Goal: Task Accomplishment & Management: Complete application form

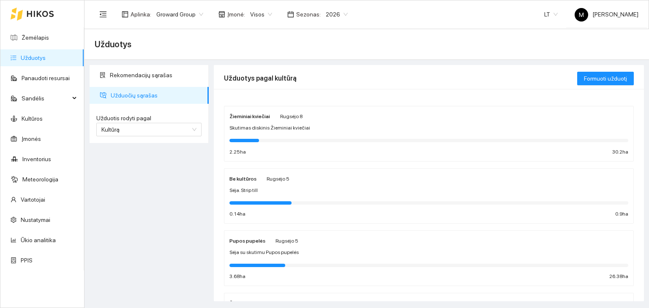
click at [290, 123] on div "Žieminiai kviečiai [PERSON_NAME][DATE] Skutimas diskinis Žieminiai kviečiai 2.2…" at bounding box center [428, 134] width 399 height 45
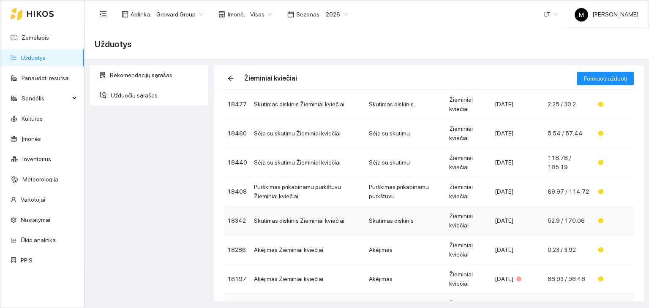
scroll to position [37, 0]
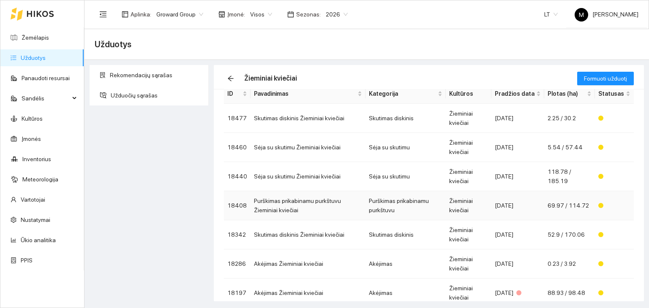
click at [309, 203] on td "Purškimas prikabinamu purkštuvu Žieminiai kviečiai" at bounding box center [307, 205] width 115 height 29
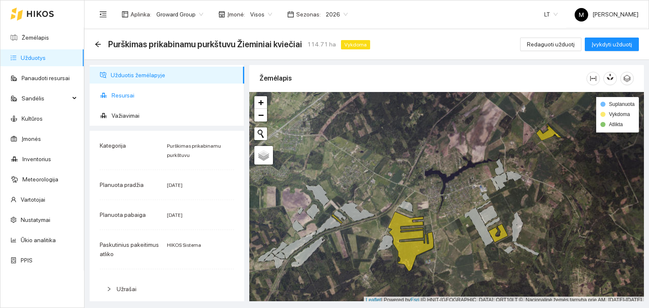
click at [137, 94] on span "Resursai" at bounding box center [175, 95] width 126 height 17
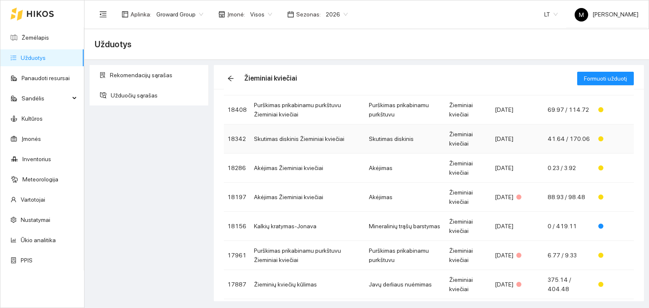
scroll to position [164, 0]
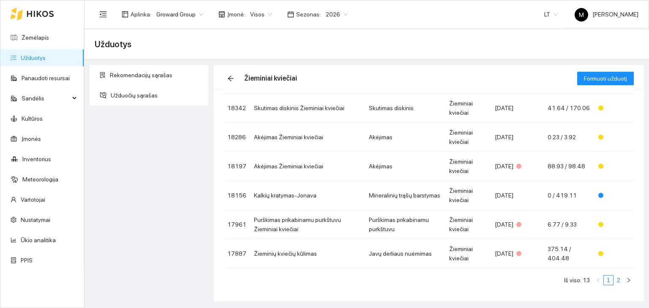
click at [614, 281] on link "2" at bounding box center [618, 280] width 9 height 9
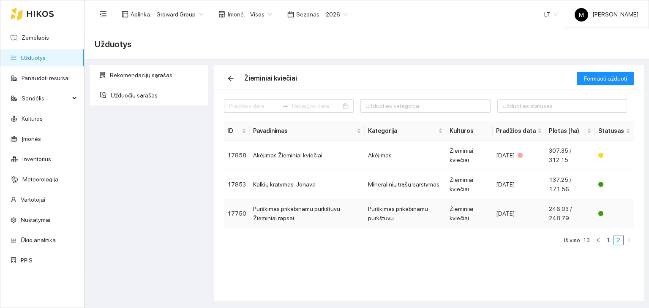
click at [295, 214] on td "Purškimas prikabinamu purkštuvu Žieminiai rapsai" at bounding box center [307, 213] width 115 height 29
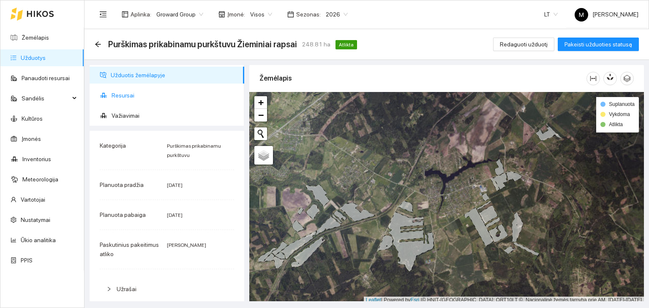
click at [135, 95] on span "Resursai" at bounding box center [175, 95] width 126 height 17
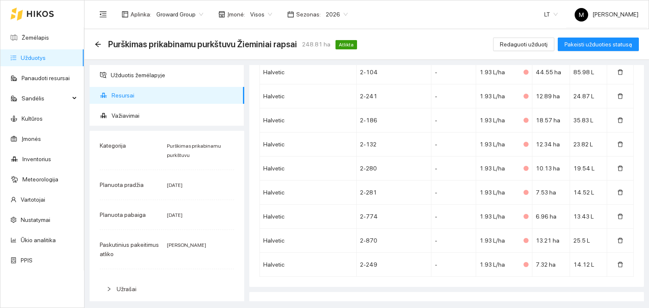
scroll to position [318, 0]
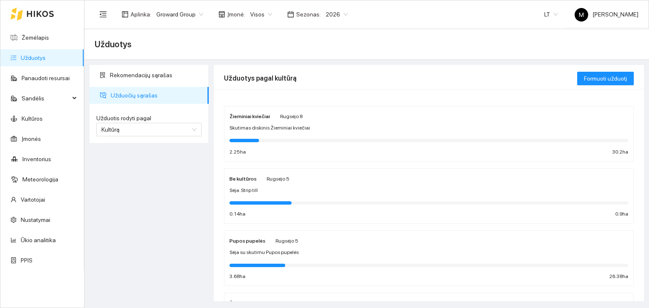
click at [297, 136] on div at bounding box center [428, 140] width 399 height 9
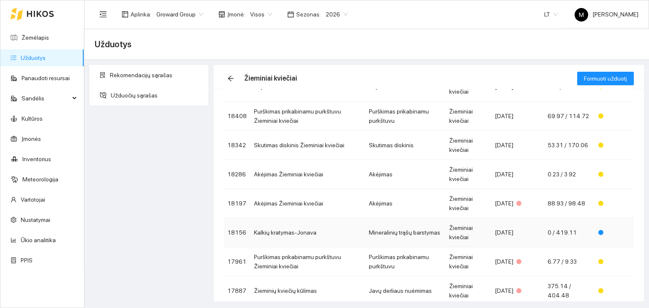
scroll to position [164, 0]
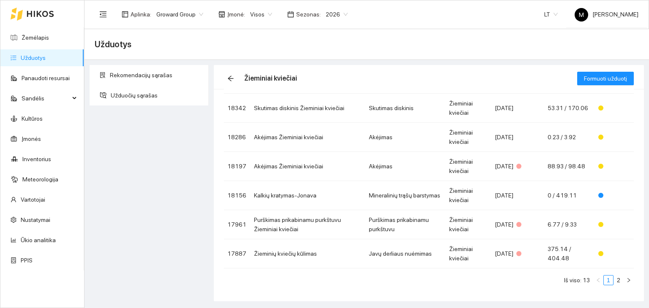
click at [326, 14] on span "2026" at bounding box center [337, 14] width 22 height 13
click at [329, 101] on div "2025" at bounding box center [330, 98] width 22 height 9
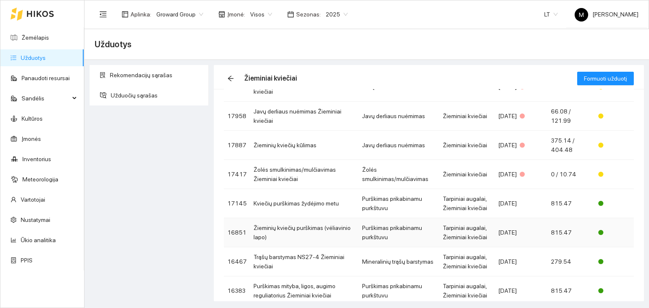
scroll to position [154, 0]
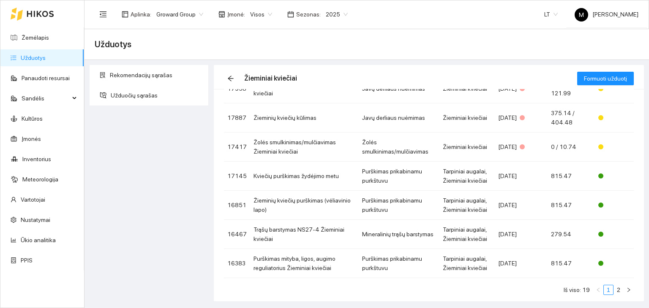
click at [612, 286] on div "ID Pavadinimas Kategorija Kultūros Pradžios data Plotas (ha) Statusas 18338 Žol…" at bounding box center [429, 134] width 410 height 335
click at [614, 286] on link "2" at bounding box center [618, 290] width 9 height 9
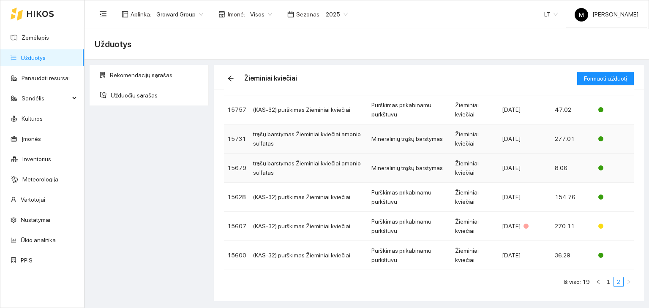
scroll to position [135, 0]
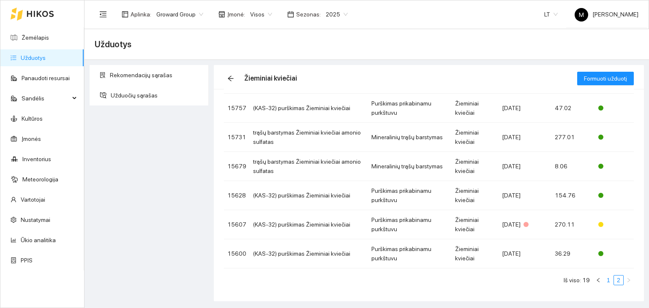
click at [604, 280] on link "1" at bounding box center [608, 280] width 9 height 9
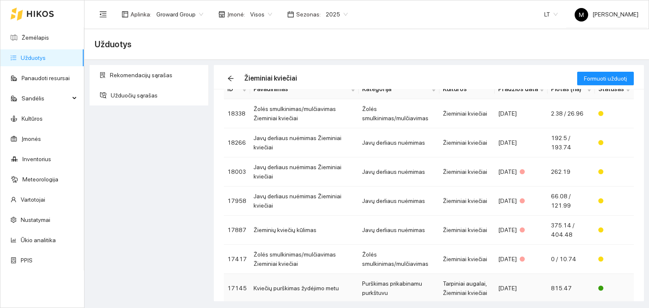
scroll to position [27, 0]
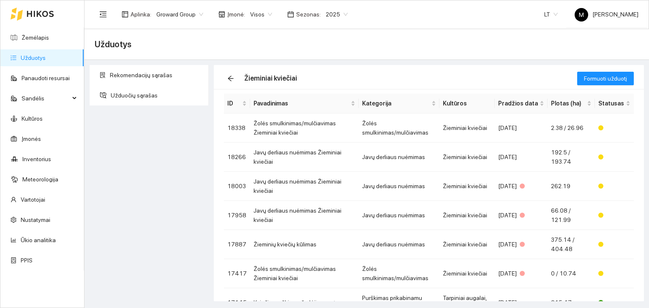
click at [326, 16] on span "2025" at bounding box center [337, 14] width 22 height 13
click at [319, 110] on div "2026" at bounding box center [330, 111] width 22 height 9
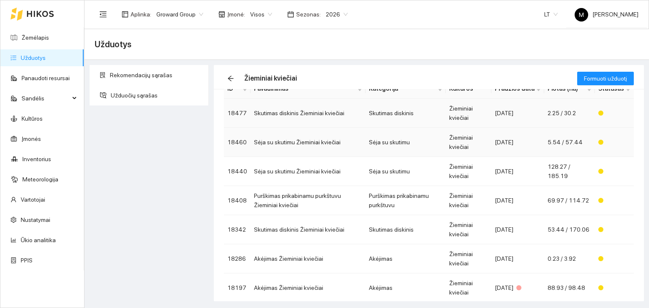
scroll to position [84, 0]
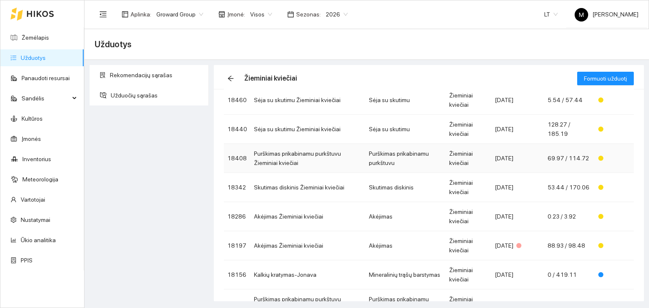
click at [296, 154] on td "Purškimas prikabinamu purkštuvu Žieminiai kviečiai" at bounding box center [307, 158] width 115 height 29
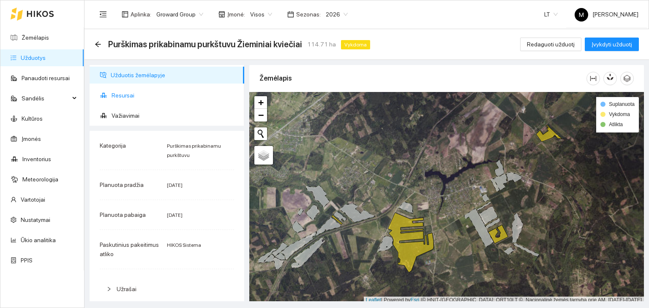
click at [134, 95] on span "Resursai" at bounding box center [175, 95] width 126 height 17
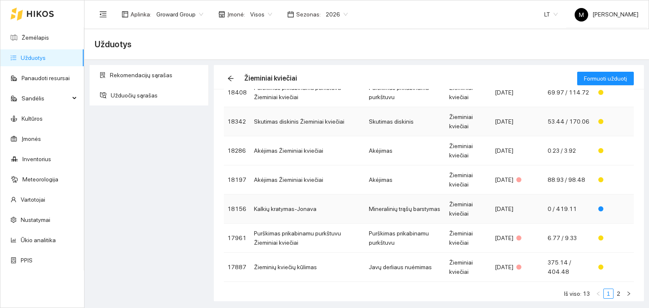
scroll to position [164, 0]
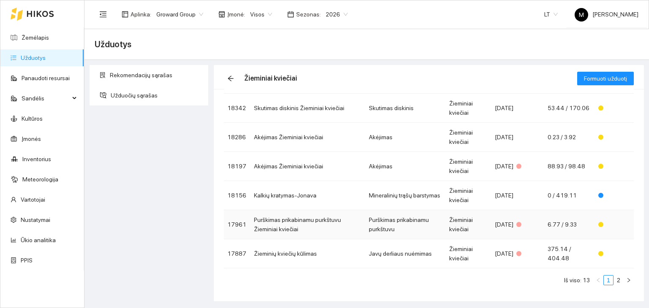
click at [324, 220] on td "Purškimas prikabinamu purkštuvu Žieminiai kviečiai" at bounding box center [307, 224] width 115 height 29
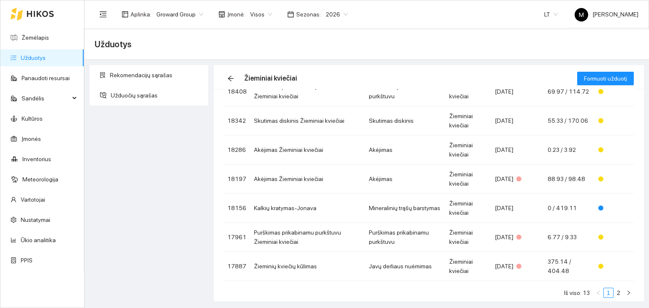
scroll to position [164, 0]
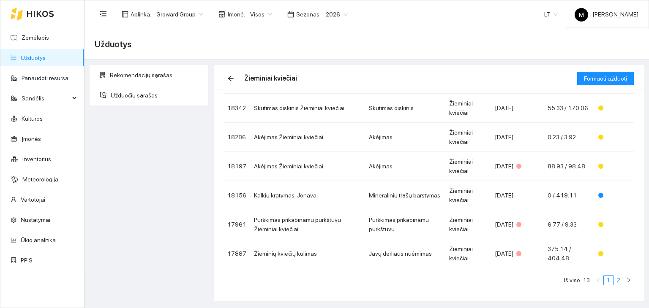
click at [614, 280] on link "2" at bounding box center [618, 280] width 9 height 9
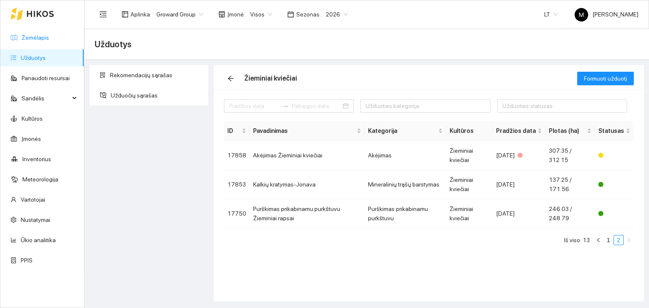
click at [25, 37] on link "Žemėlapis" at bounding box center [35, 37] width 27 height 7
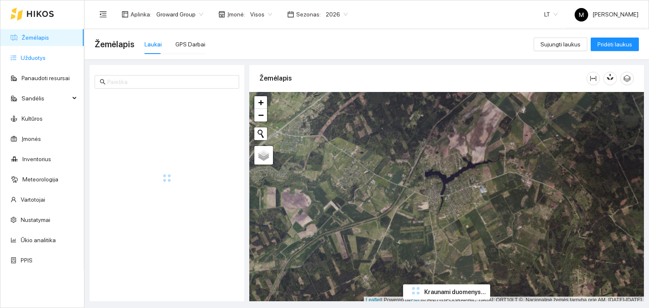
click at [34, 58] on link "Užduotys" at bounding box center [33, 57] width 25 height 7
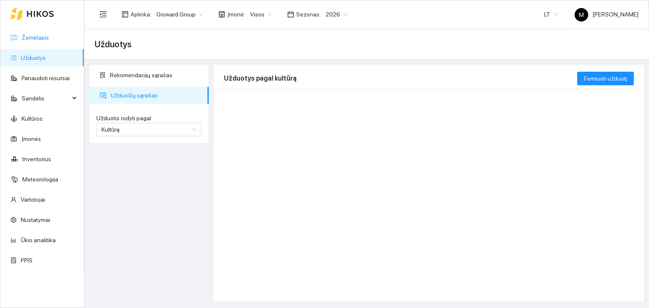
click at [37, 36] on link "Žemėlapis" at bounding box center [35, 37] width 27 height 7
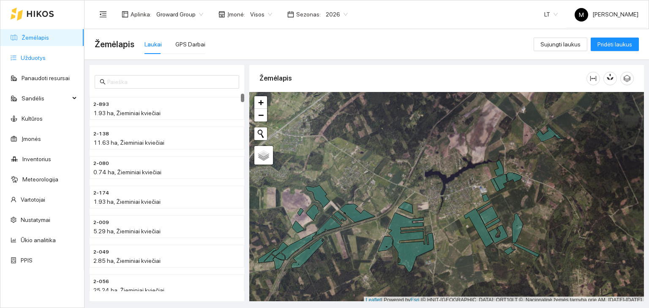
click at [38, 56] on link "Užduotys" at bounding box center [33, 57] width 25 height 7
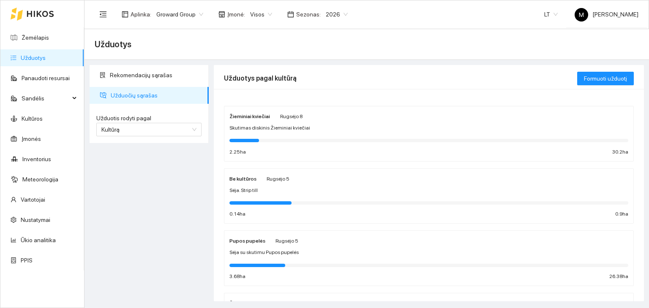
click at [329, 15] on span "2026" at bounding box center [337, 14] width 22 height 13
click at [331, 100] on div "2025" at bounding box center [330, 98] width 22 height 9
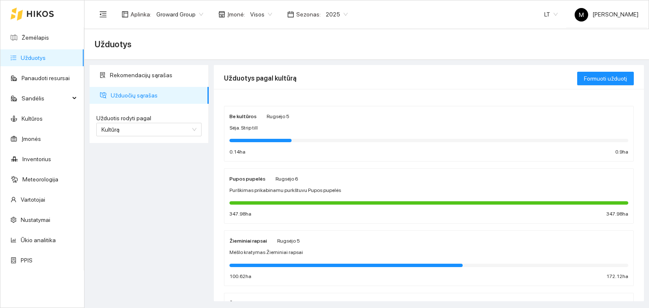
click at [272, 190] on span "Purškimas prikabinamu purkštuvu Pupos pupelės" at bounding box center [285, 191] width 112 height 8
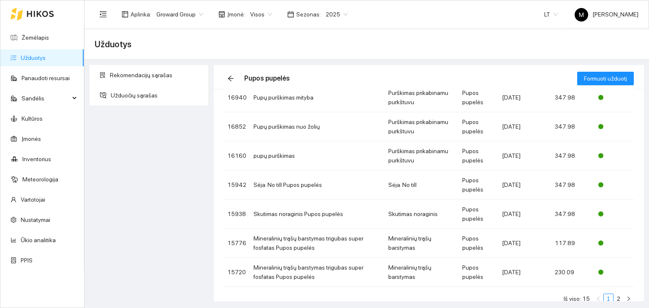
scroll to position [164, 0]
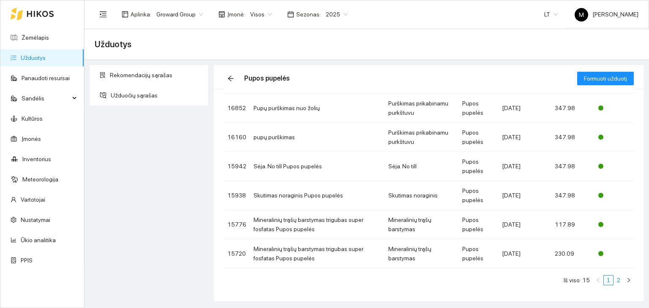
click at [614, 280] on link "2" at bounding box center [618, 280] width 9 height 9
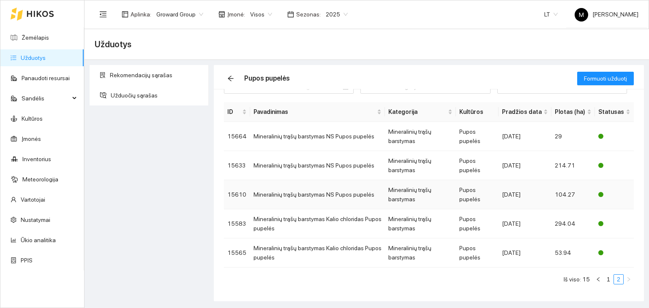
scroll to position [19, 0]
click at [39, 56] on link "Užduotys" at bounding box center [33, 57] width 25 height 7
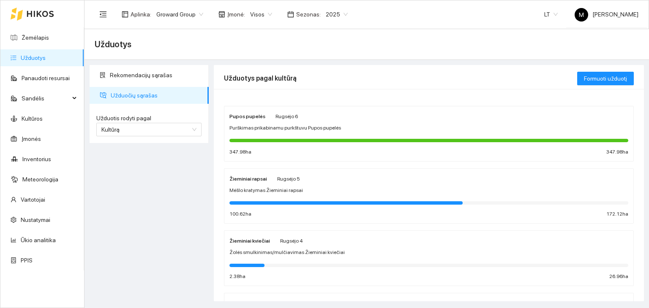
click at [332, 11] on span "2025" at bounding box center [337, 14] width 22 height 13
click at [326, 111] on div "2026" at bounding box center [330, 111] width 22 height 9
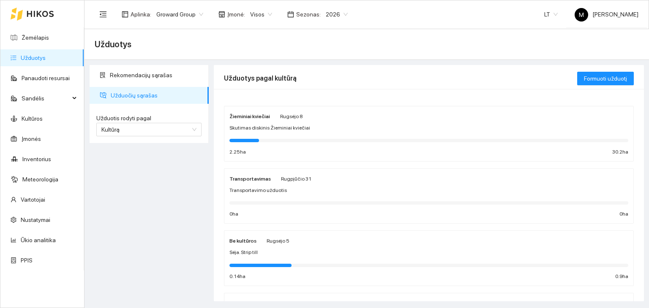
click at [282, 136] on div at bounding box center [428, 140] width 399 height 9
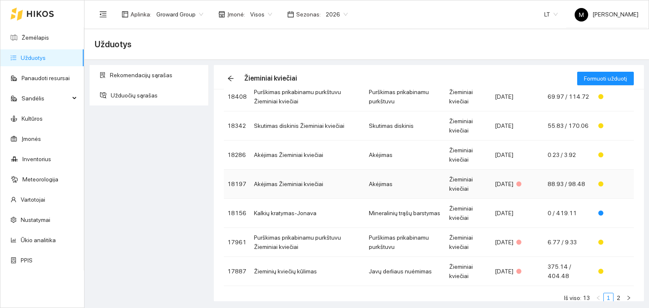
scroll to position [164, 0]
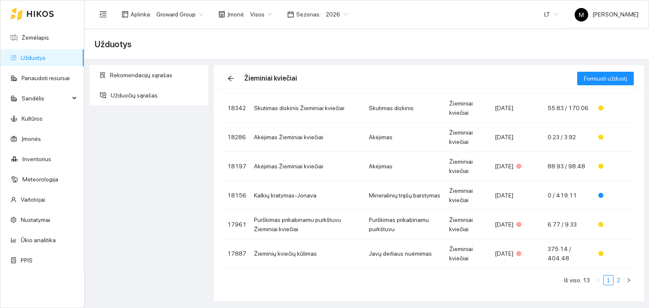
click at [614, 283] on link "2" at bounding box center [618, 280] width 9 height 9
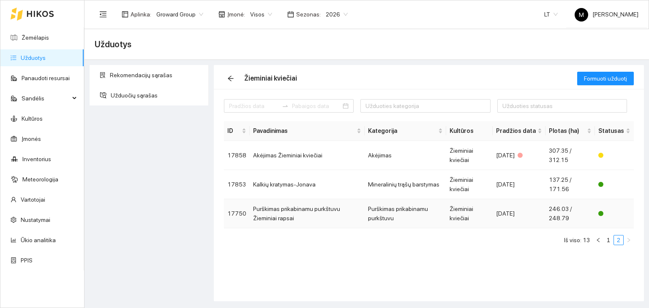
click at [325, 210] on td "Purškimas prikabinamu purkštuvu Žieminiai rapsai" at bounding box center [307, 213] width 115 height 29
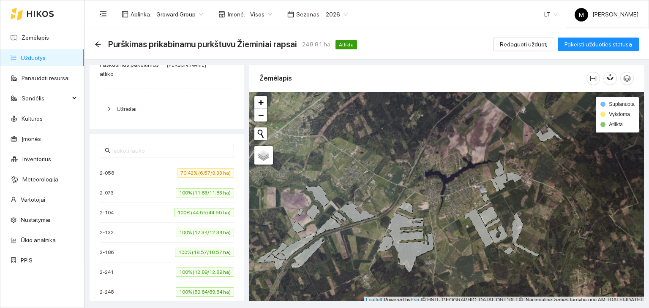
scroll to position [144, 0]
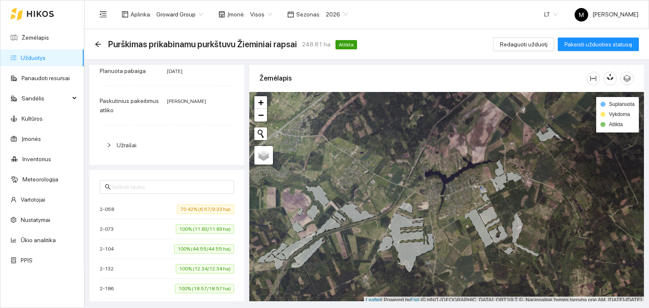
click at [107, 140] on div "Užrašai" at bounding box center [167, 145] width 134 height 19
click at [112, 144] on div at bounding box center [111, 145] width 10 height 9
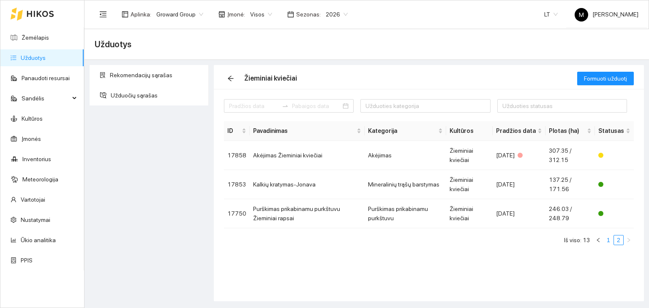
click at [606, 240] on link "1" at bounding box center [608, 240] width 9 height 9
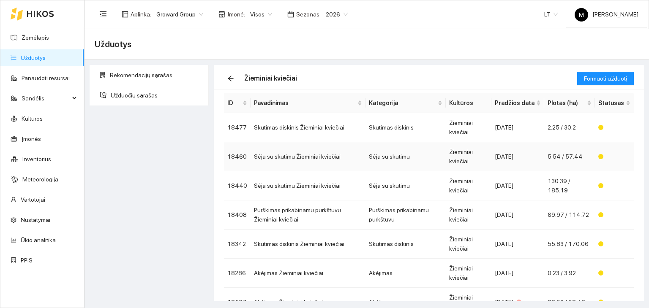
scroll to position [42, 0]
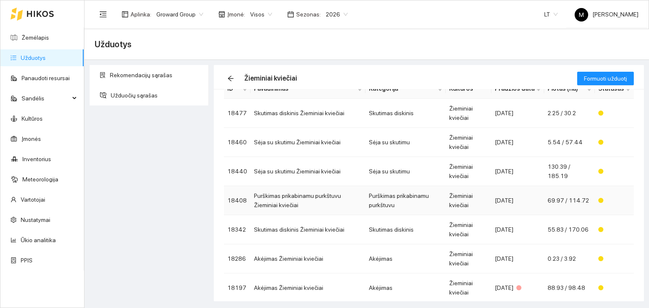
click at [340, 202] on td "Purškimas prikabinamu purkštuvu Žieminiai kviečiai" at bounding box center [307, 200] width 115 height 29
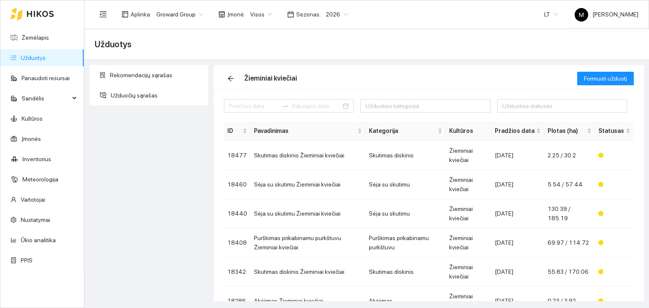
click at [32, 55] on link "Užduotys" at bounding box center [33, 57] width 25 height 7
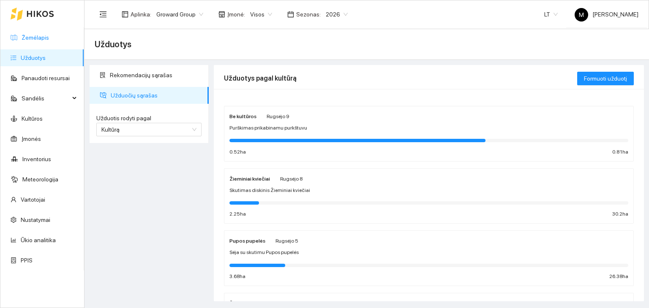
click at [27, 35] on link "Žemėlapis" at bounding box center [35, 37] width 27 height 7
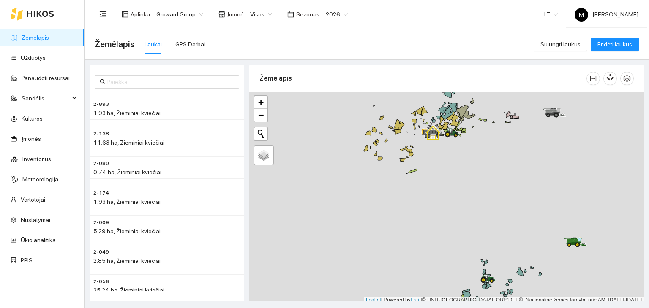
scroll to position [2, 0]
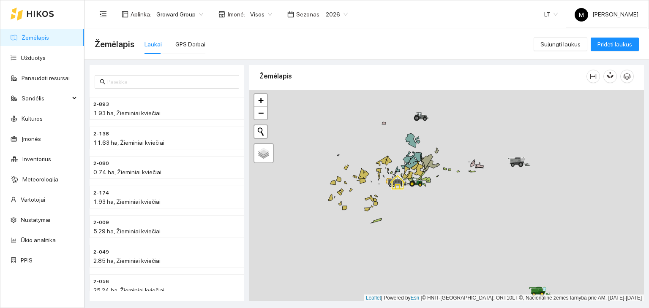
drag, startPoint x: 485, startPoint y: 166, endPoint x: 449, endPoint y: 217, distance: 62.6
click at [449, 217] on div at bounding box center [446, 196] width 395 height 212
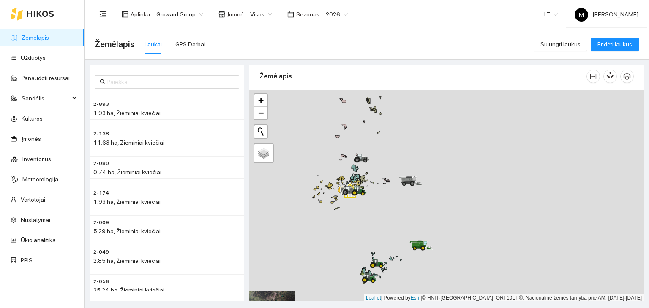
drag, startPoint x: 396, startPoint y: 244, endPoint x: 345, endPoint y: 234, distance: 52.4
click at [345, 234] on div at bounding box center [446, 196] width 395 height 212
click at [32, 55] on link "Užduotys" at bounding box center [33, 57] width 25 height 7
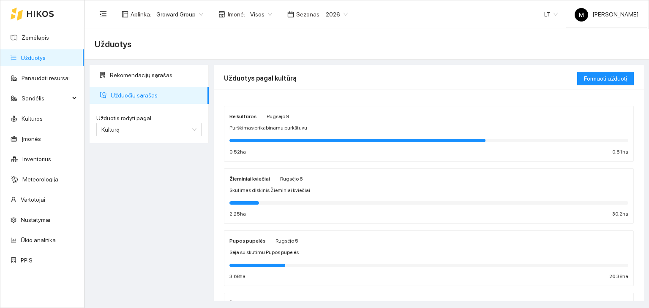
click at [265, 191] on span "Skutimas diskinis Žieminiai kviečiai" at bounding box center [269, 191] width 81 height 8
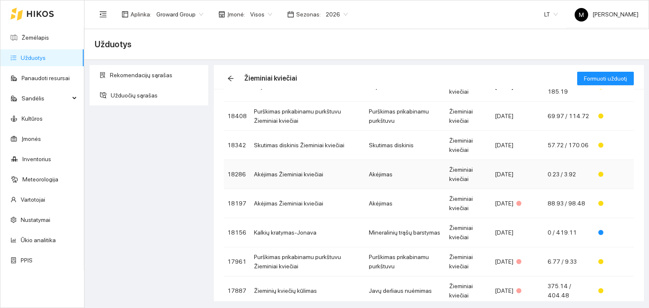
scroll to position [164, 0]
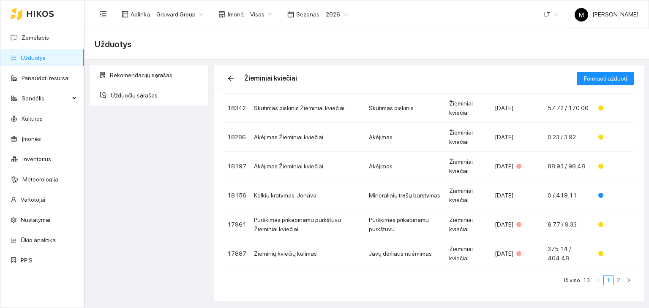
click at [614, 278] on link "2" at bounding box center [618, 280] width 9 height 9
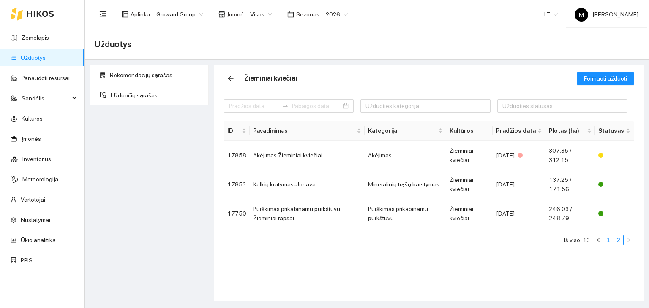
click at [607, 241] on link "1" at bounding box center [608, 240] width 9 height 9
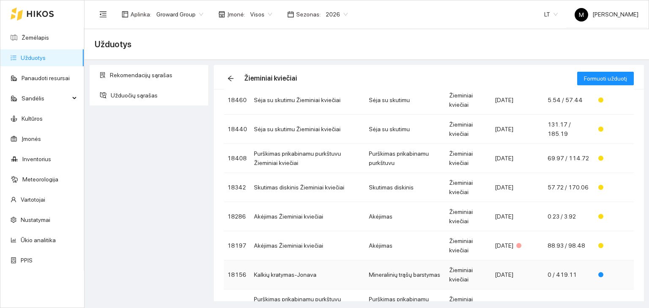
scroll to position [164, 0]
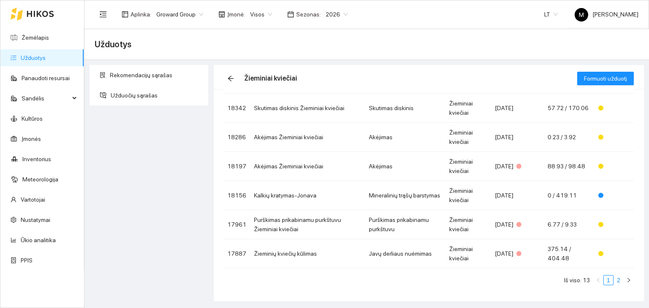
click at [614, 279] on link "2" at bounding box center [618, 280] width 9 height 9
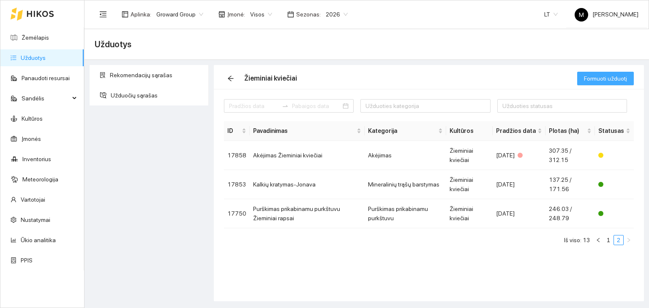
click at [590, 80] on span "Formuoti užduotį" at bounding box center [605, 78] width 43 height 9
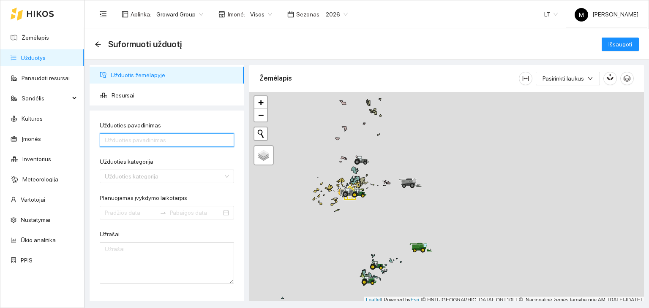
click at [155, 139] on input "Užduoties pavadinimas" at bounding box center [167, 140] width 134 height 14
type input "k"
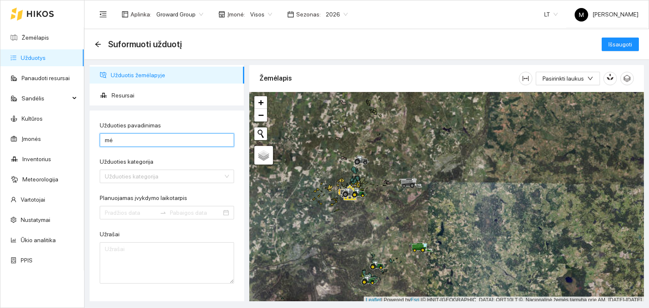
type input "m"
type input "Mėšlo kratymas-Jonava"
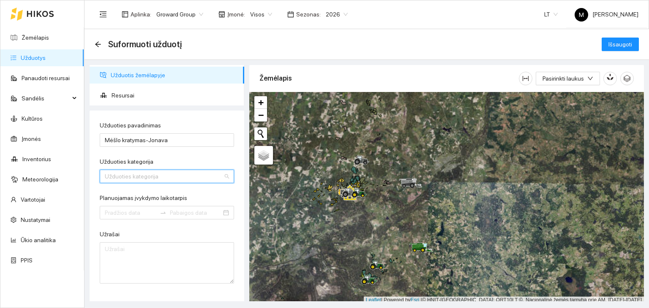
click at [147, 179] on input "Užduoties kategorija" at bounding box center [164, 176] width 118 height 13
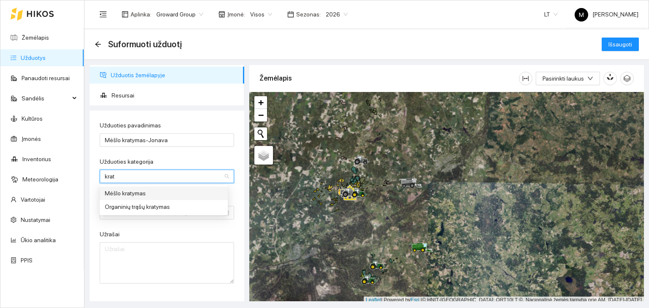
type input "kraty"
click at [140, 191] on div "Mėšlo kratymas" at bounding box center [164, 193] width 118 height 9
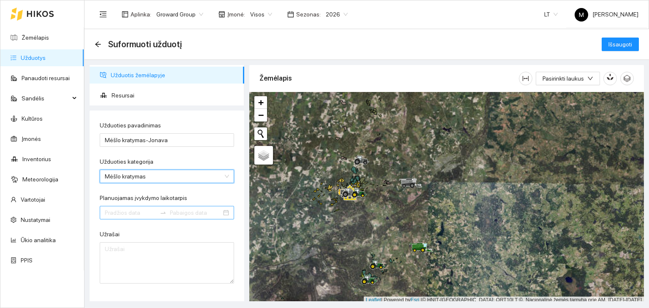
click at [126, 215] on input "Planuojamas įvykdymo laikotarpis" at bounding box center [131, 212] width 52 height 9
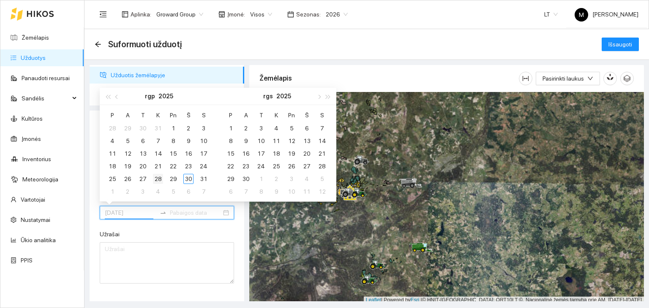
type input "[DATE]"
click at [157, 179] on div "28" at bounding box center [158, 179] width 10 height 10
type input "2025-08-30"
click at [191, 180] on div "30" at bounding box center [188, 179] width 10 height 10
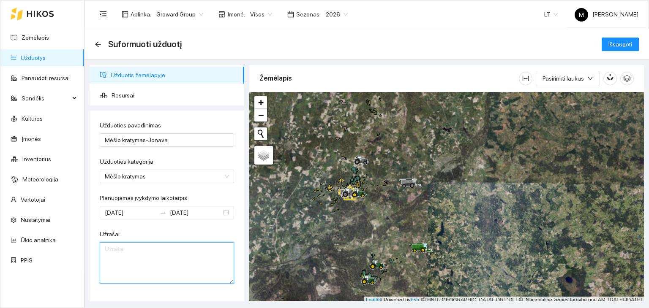
click at [139, 254] on textarea "Užrašai" at bounding box center [167, 262] width 134 height 41
click at [143, 247] on textarea "mėšlo kratymas nuoma + sava technika" at bounding box center [167, 262] width 134 height 41
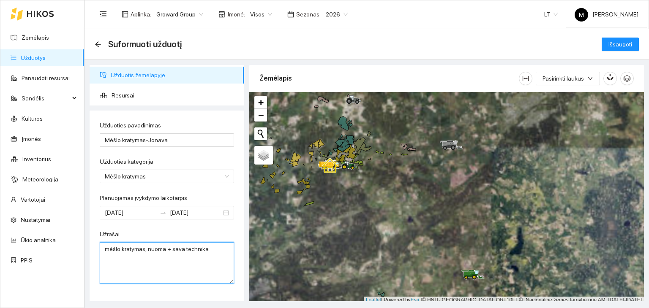
type textarea "mėšlo kratymas, nuoma + sava technika"
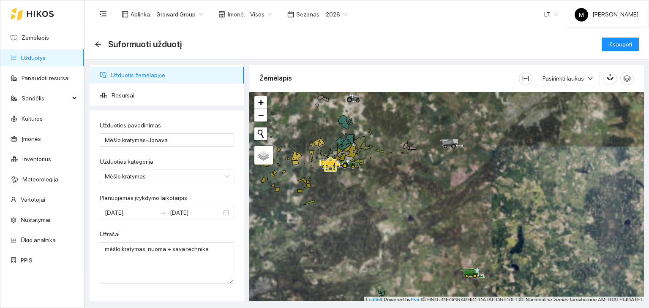
scroll to position [2, 0]
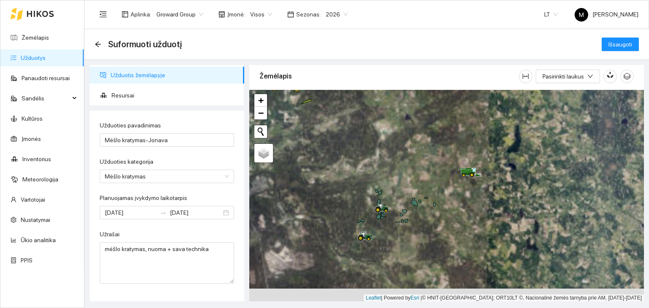
drag, startPoint x: 402, startPoint y: 259, endPoint x: 399, endPoint y: 160, distance: 99.7
click at [399, 160] on div at bounding box center [446, 196] width 395 height 212
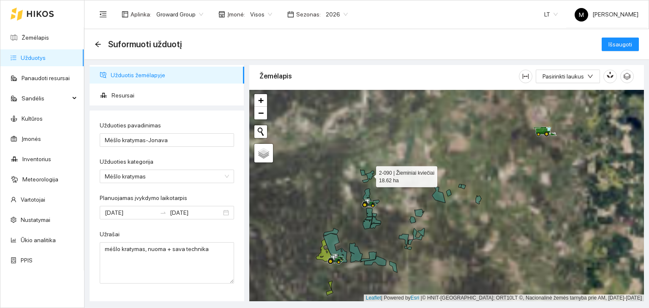
click at [368, 174] on icon at bounding box center [367, 177] width 14 height 12
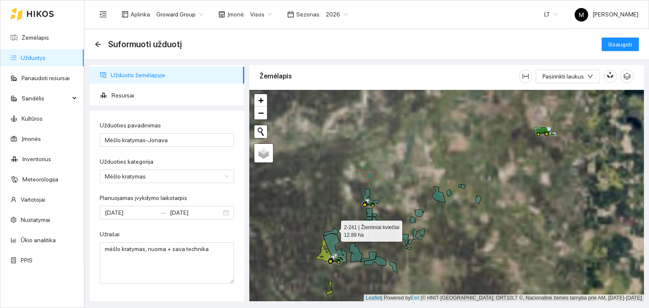
click at [333, 229] on div at bounding box center [446, 196] width 395 height 212
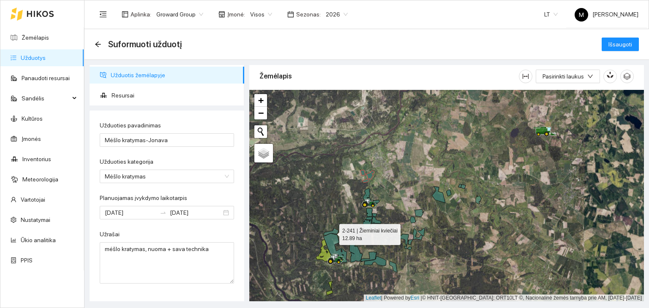
click at [335, 230] on icon at bounding box center [330, 232] width 15 height 7
click at [333, 236] on icon at bounding box center [335, 249] width 24 height 30
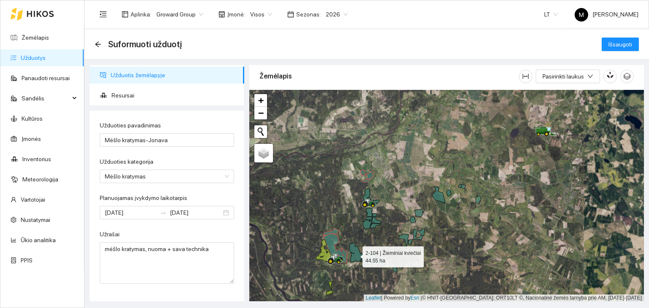
click at [355, 254] on icon at bounding box center [355, 252] width 13 height 19
click at [373, 255] on icon at bounding box center [368, 257] width 16 height 10
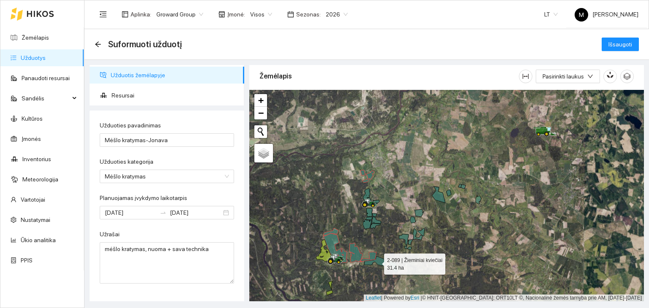
click at [377, 259] on icon at bounding box center [375, 261] width 22 height 10
click at [395, 266] on icon at bounding box center [393, 266] width 8 height 11
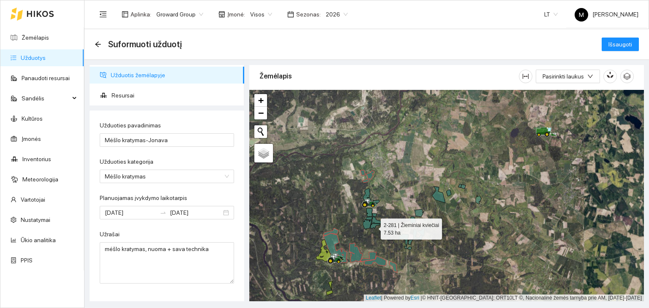
click at [373, 227] on icon at bounding box center [375, 226] width 10 height 5
click at [377, 219] on div at bounding box center [446, 196] width 395 height 212
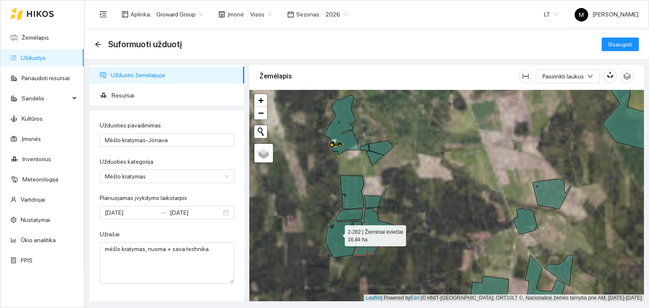
click at [337, 234] on icon at bounding box center [344, 239] width 36 height 38
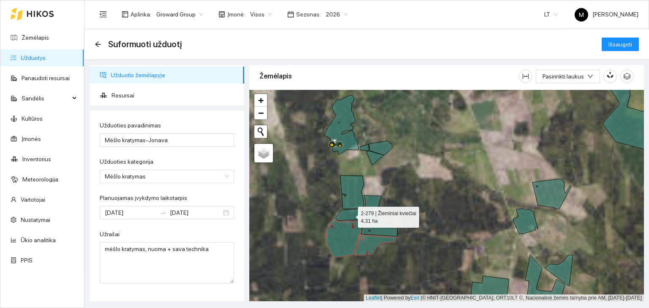
click at [348, 215] on icon at bounding box center [348, 215] width 27 height 12
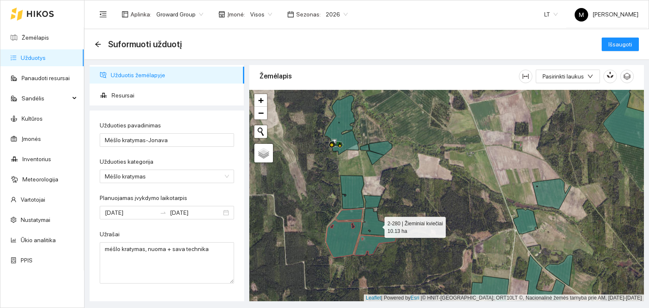
click at [370, 224] on icon at bounding box center [379, 223] width 36 height 28
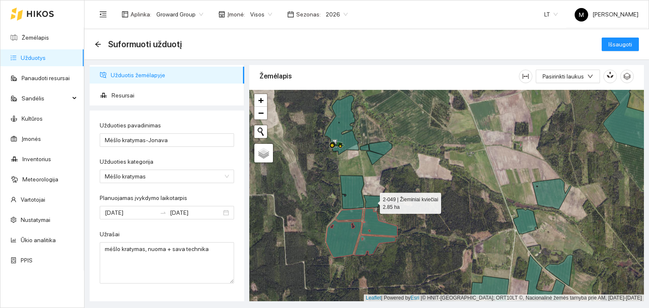
click at [375, 198] on icon at bounding box center [373, 202] width 18 height 13
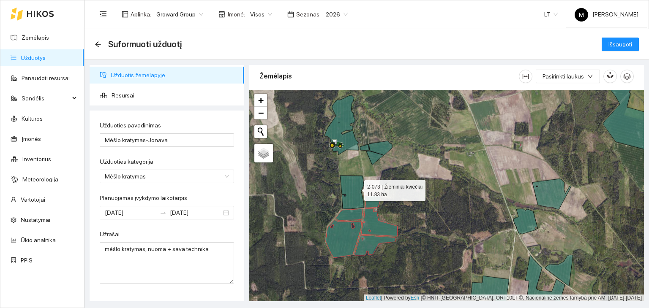
click at [357, 188] on icon at bounding box center [352, 192] width 24 height 33
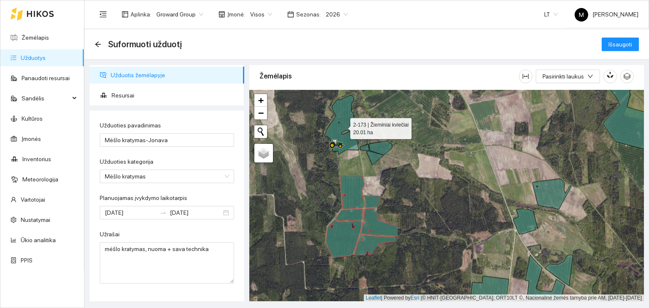
click at [346, 130] on icon at bounding box center [341, 125] width 34 height 60
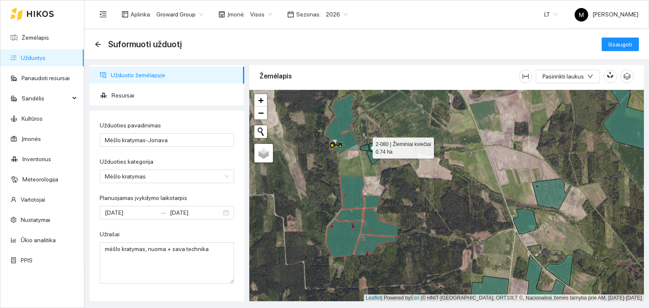
click at [365, 146] on icon at bounding box center [364, 147] width 9 height 6
click at [374, 147] on icon at bounding box center [380, 148] width 23 height 14
click at [372, 159] on icon at bounding box center [374, 158] width 17 height 14
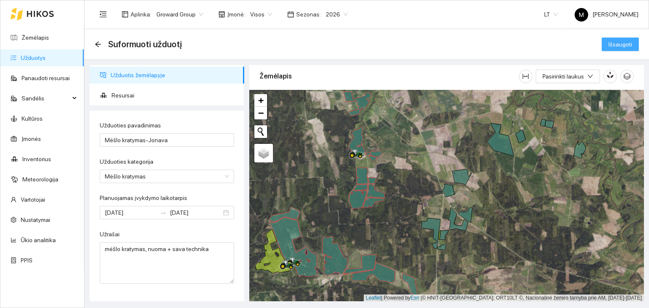
click at [624, 41] on span "Išsaugoti" at bounding box center [620, 44] width 24 height 9
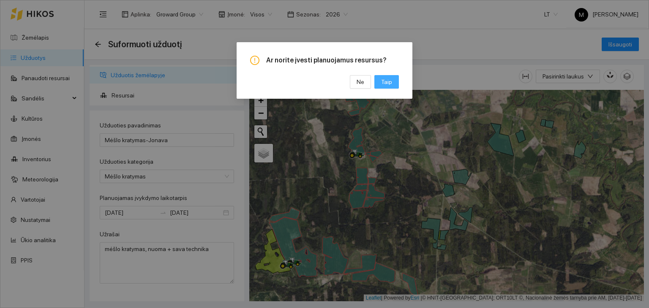
click at [390, 85] on span "Taip" at bounding box center [386, 81] width 11 height 9
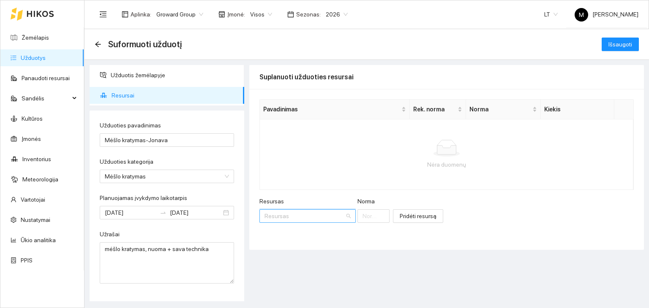
click at [297, 213] on input "Resursas" at bounding box center [304, 216] width 80 height 13
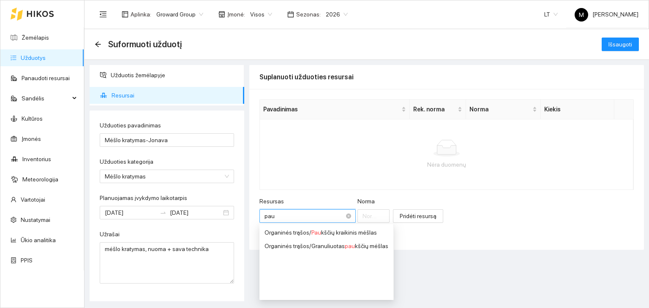
type input "pauk"
click at [316, 229] on span "Pauk" at bounding box center [317, 232] width 13 height 7
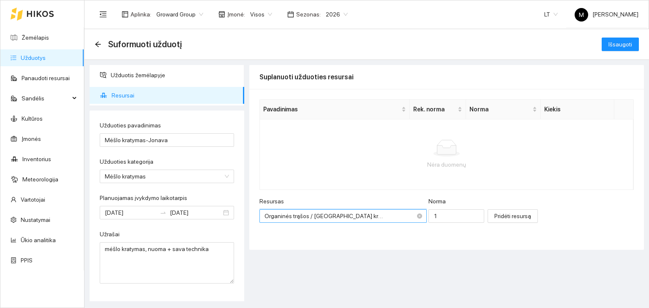
scroll to position [210, 0]
click at [429, 218] on input "1" at bounding box center [456, 217] width 56 height 14
type input "12000"
click at [494, 218] on span "Pridėti resursą" at bounding box center [512, 216] width 37 height 9
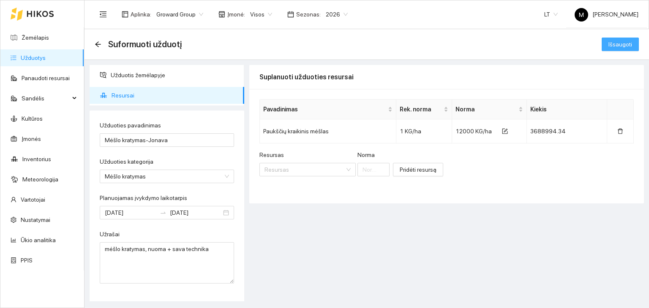
click at [618, 48] on span "Išsaugoti" at bounding box center [620, 44] width 24 height 9
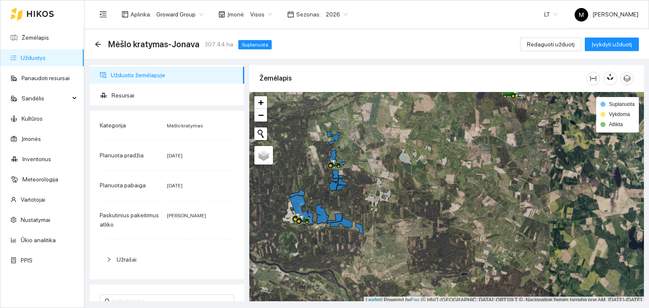
click at [46, 55] on link "Užduotys" at bounding box center [33, 57] width 25 height 7
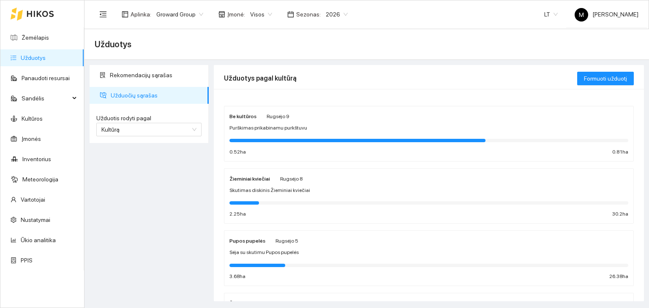
click at [259, 189] on span "Skutimas diskinis Žieminiai kviečiai" at bounding box center [269, 191] width 81 height 8
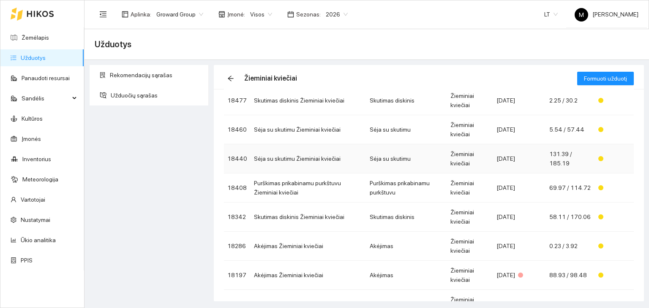
scroll to position [84, 0]
